Goal: Task Accomplishment & Management: Complete application form

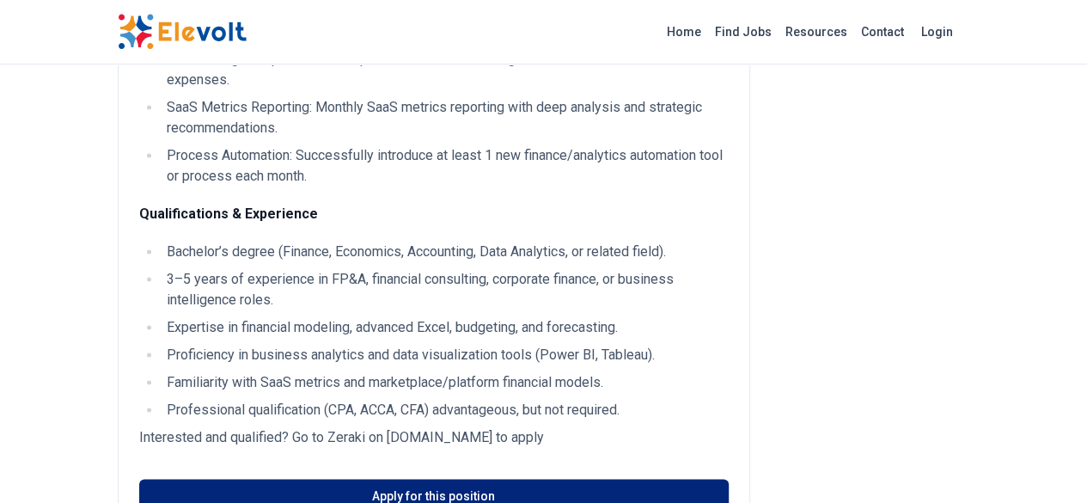
scroll to position [1203, 0]
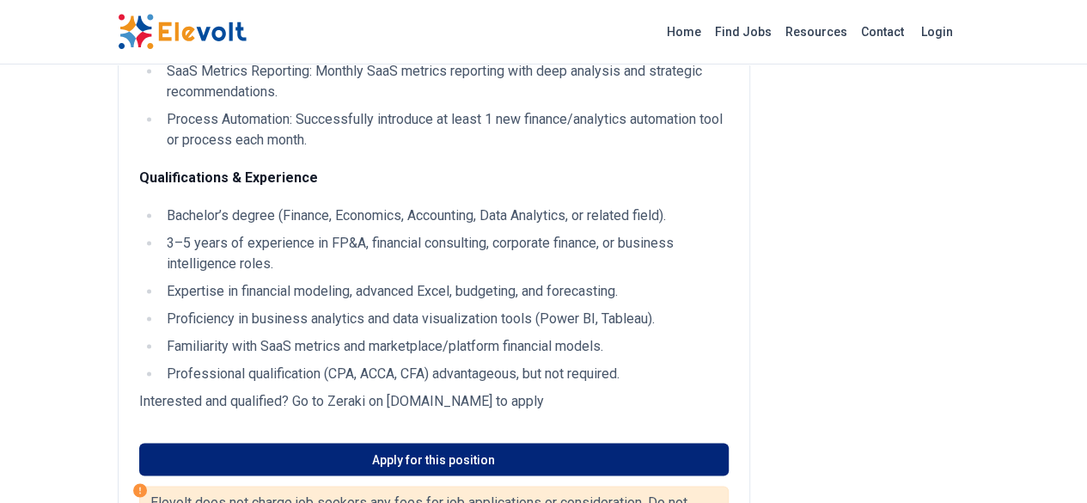
click at [514, 442] on link "Apply for this position" at bounding box center [433, 458] width 589 height 33
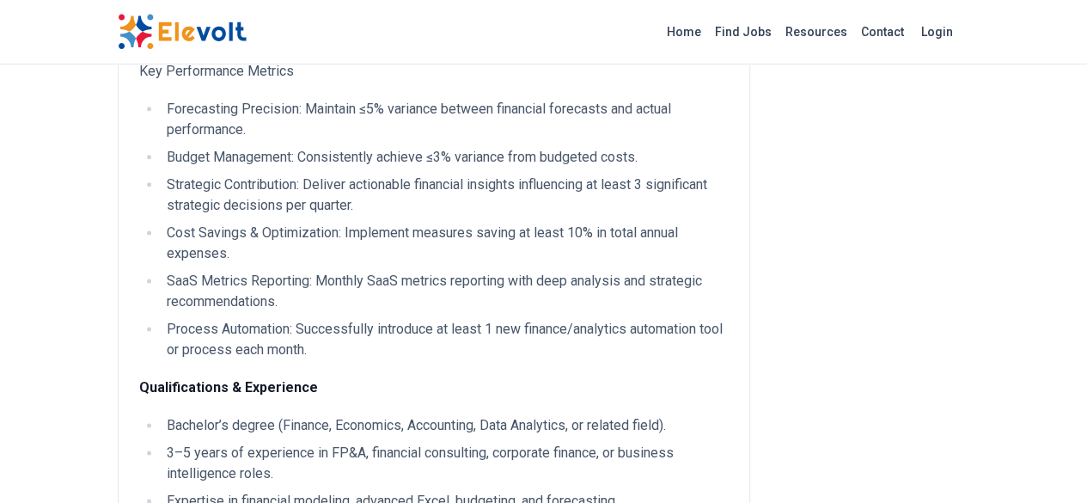
scroll to position [1203, 0]
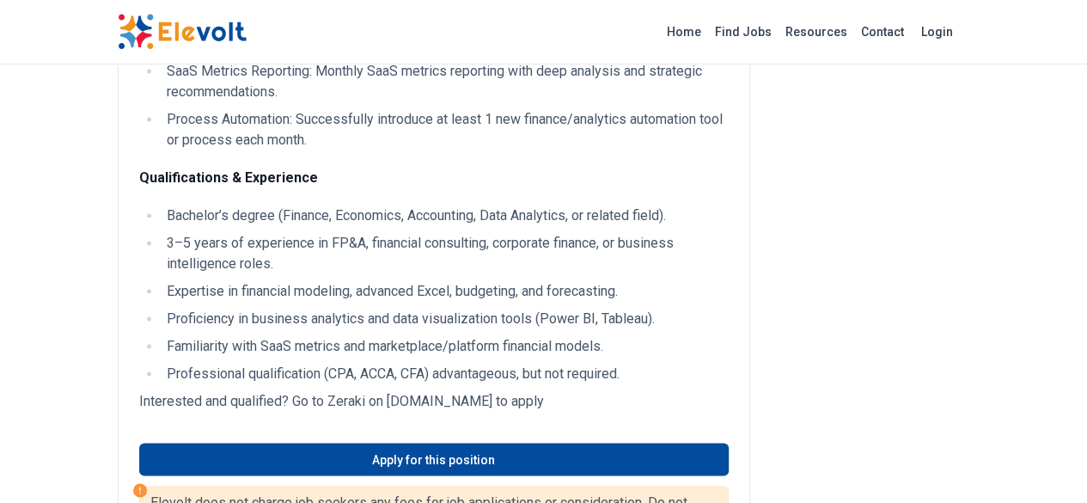
click at [162, 281] on li "Expertise in financial modeling, advanced Excel, budgeting, and forecasting." at bounding box center [445, 291] width 567 height 21
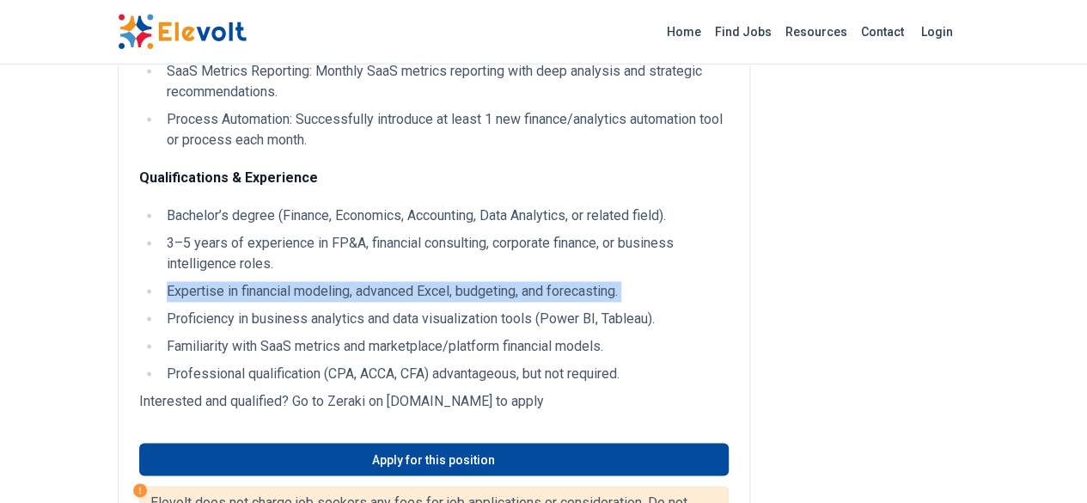
click at [162, 281] on li "Expertise in financial modeling, advanced Excel, budgeting, and forecasting." at bounding box center [445, 291] width 567 height 21
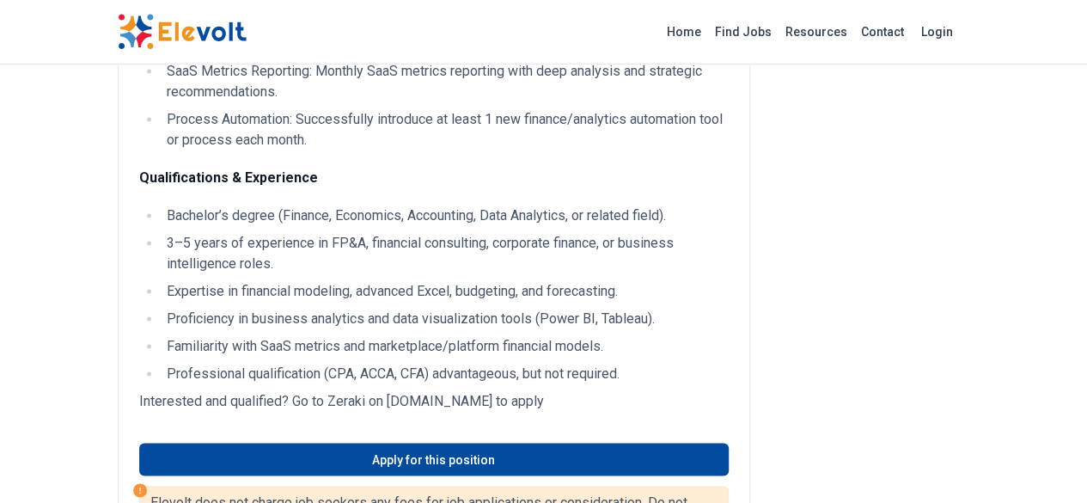
click at [162, 336] on li "Familiarity with SaaS metrics and marketplace/platform financial models." at bounding box center [445, 346] width 567 height 21
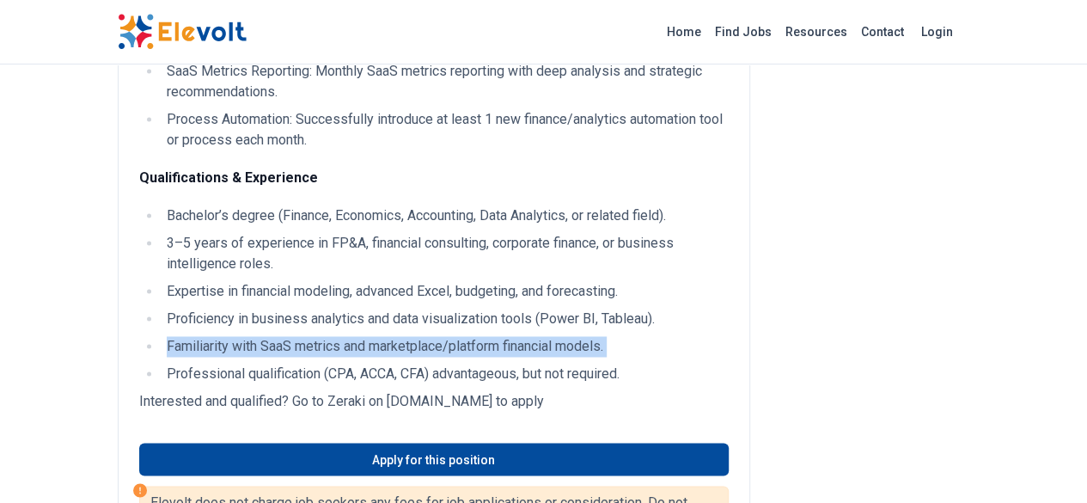
click at [162, 336] on li "Familiarity with SaaS metrics and marketplace/platform financial models." at bounding box center [445, 346] width 567 height 21
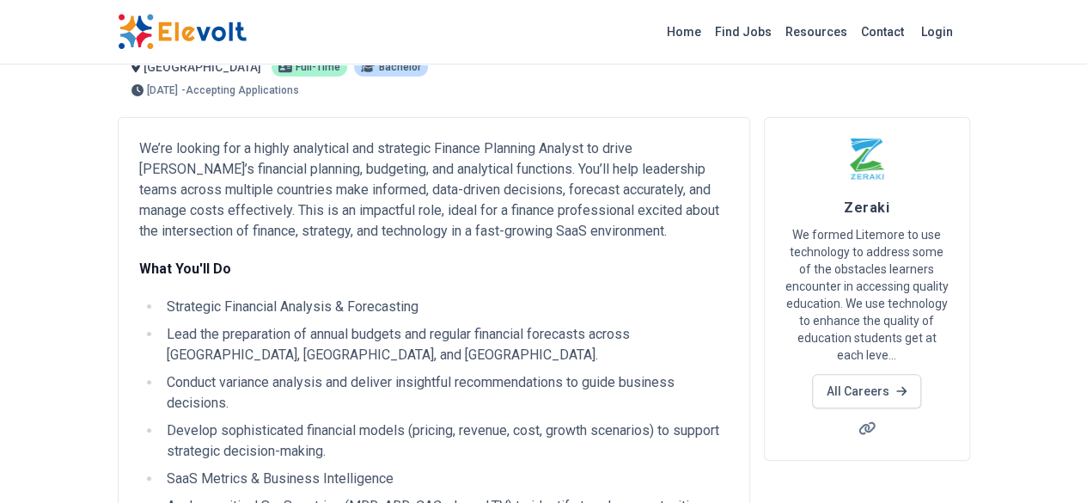
scroll to position [0, 0]
